Goal: Task Accomplishment & Management: Complete application form

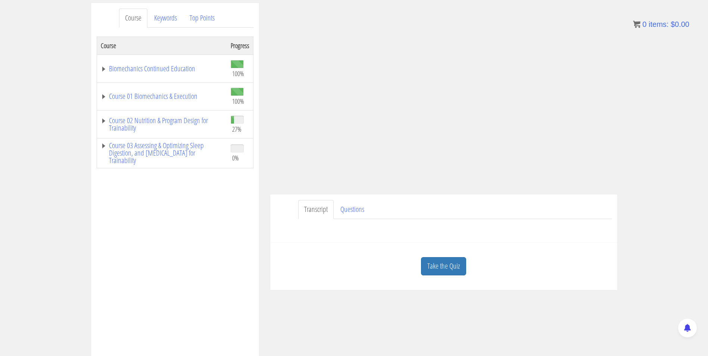
scroll to position [95, 0]
click at [439, 265] on link "Take the Quiz" at bounding box center [443, 266] width 45 height 18
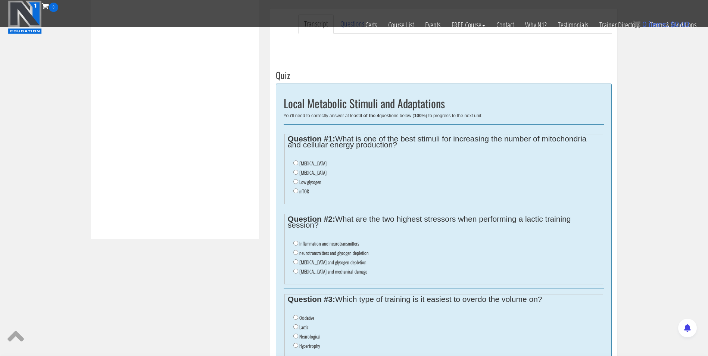
scroll to position [232, 0]
click at [297, 172] on input "Oxidative stress" at bounding box center [295, 173] width 5 height 5
radio input "true"
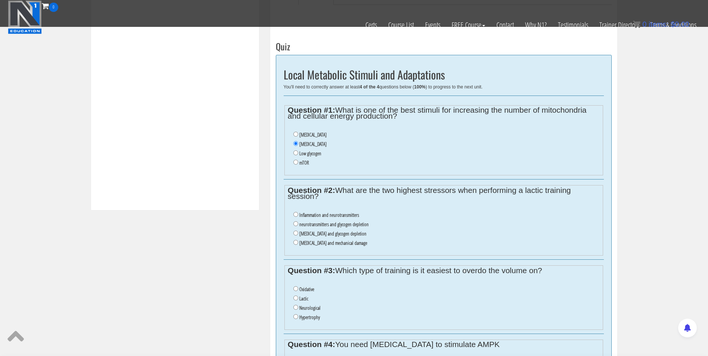
click at [302, 232] on label "lactic acid and glycogen depletion" at bounding box center [332, 234] width 67 height 6
click at [298, 232] on input "lactic acid and glycogen depletion" at bounding box center [295, 233] width 5 height 5
radio input "true"
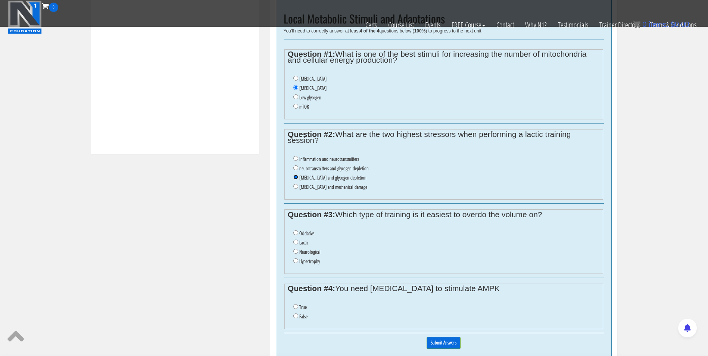
scroll to position [318, 0]
click at [295, 230] on input "Oxidative" at bounding box center [295, 232] width 5 height 5
radio input "true"
click at [313, 308] on li "True" at bounding box center [446, 306] width 306 height 9
click at [296, 307] on input "True" at bounding box center [295, 306] width 5 height 5
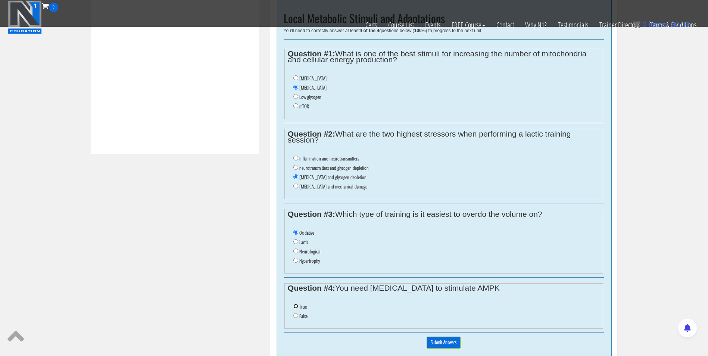
radio input "true"
click at [442, 339] on input "Submit Answers" at bounding box center [444, 343] width 34 height 12
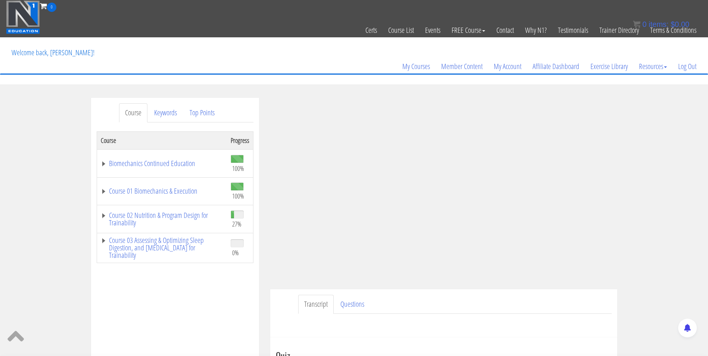
click at [24, 21] on img at bounding box center [23, 17] width 34 height 34
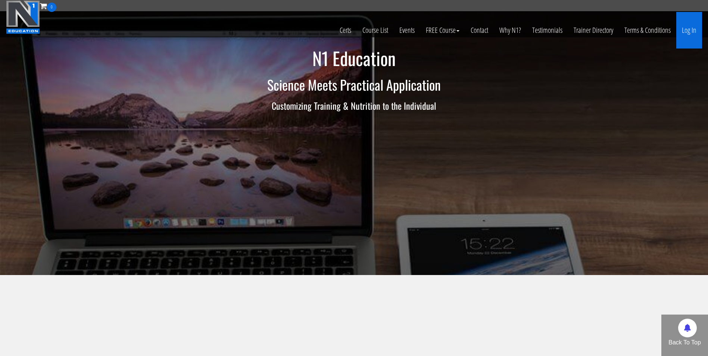
click at [689, 30] on link "Log In" at bounding box center [689, 30] width 26 height 37
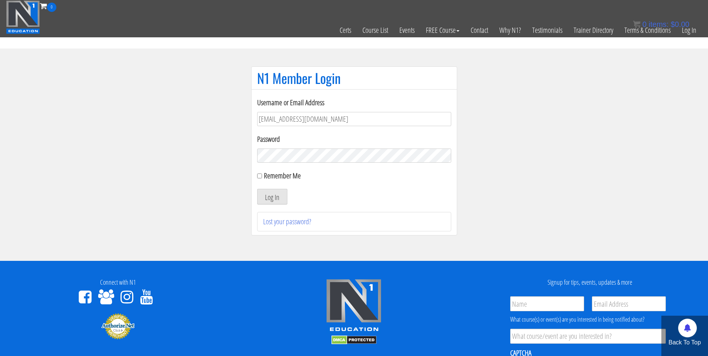
type input "[EMAIL_ADDRESS][DOMAIN_NAME]"
click at [257, 189] on button "Log In" at bounding box center [272, 197] width 30 height 16
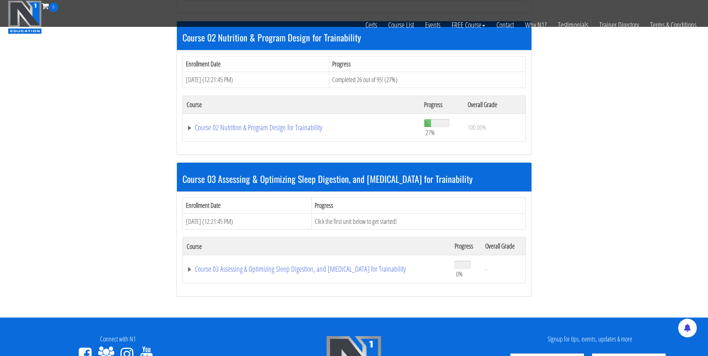
scroll to position [344, 0]
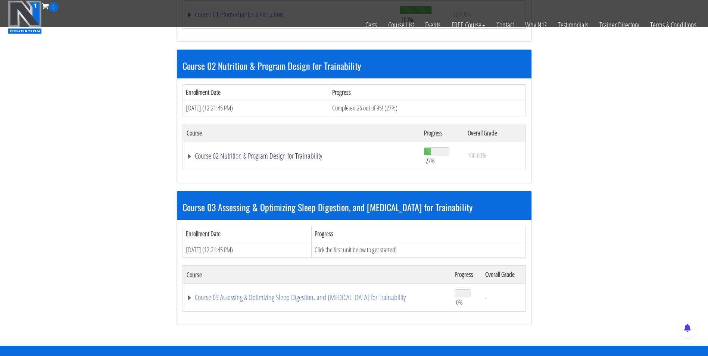
click at [306, 156] on link "Course 02 Nutrition & Program Design for Trainability" at bounding box center [302, 155] width 230 height 7
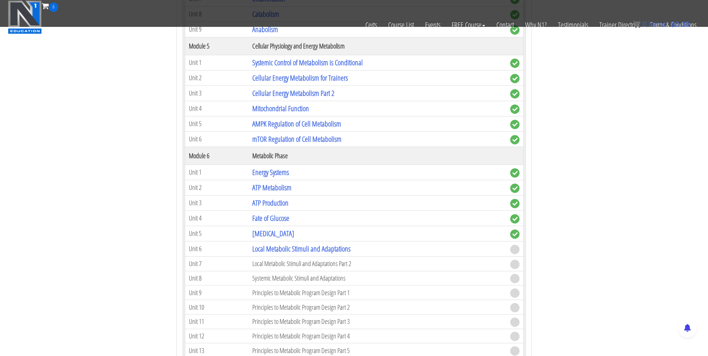
scroll to position [826, 0]
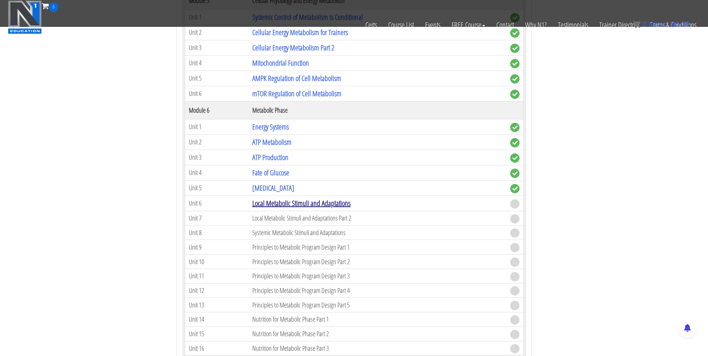
click at [284, 201] on link "Local Metabolic Stimuli and Adaptations" at bounding box center [301, 203] width 98 height 10
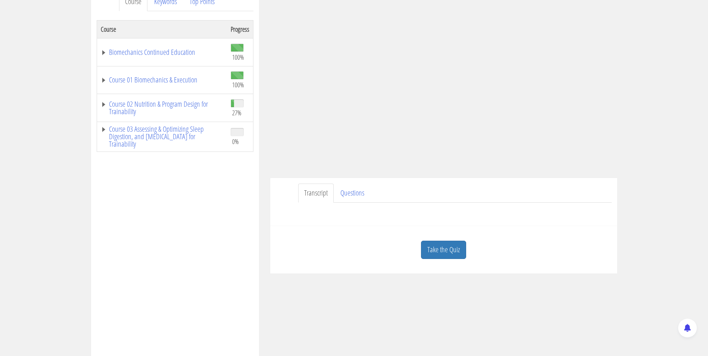
scroll to position [112, 0]
click at [439, 245] on link "Take the Quiz" at bounding box center [443, 249] width 45 height 18
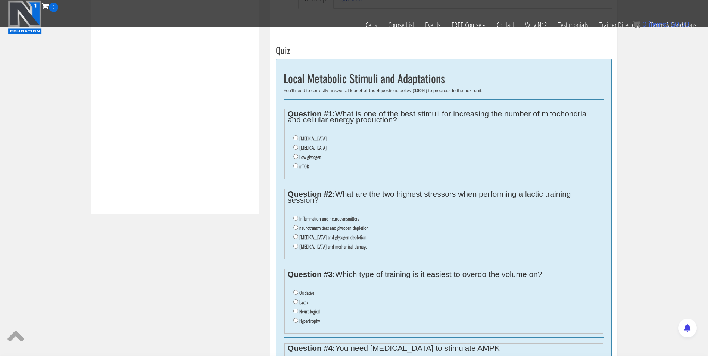
scroll to position [259, 0]
click at [294, 148] on input "Oxidative stress" at bounding box center [295, 146] width 5 height 5
radio input "true"
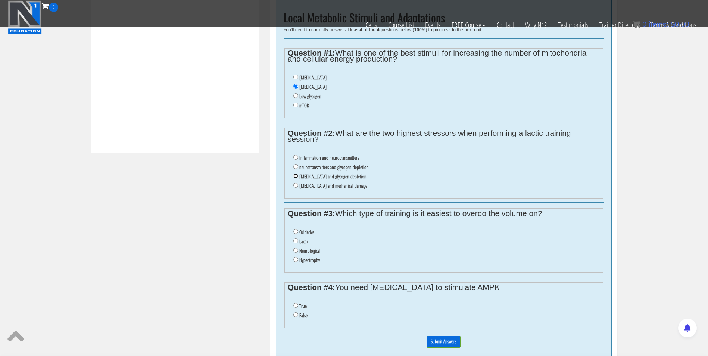
click at [295, 177] on input "lactic acid and glycogen depletion" at bounding box center [295, 176] width 5 height 5
radio input "true"
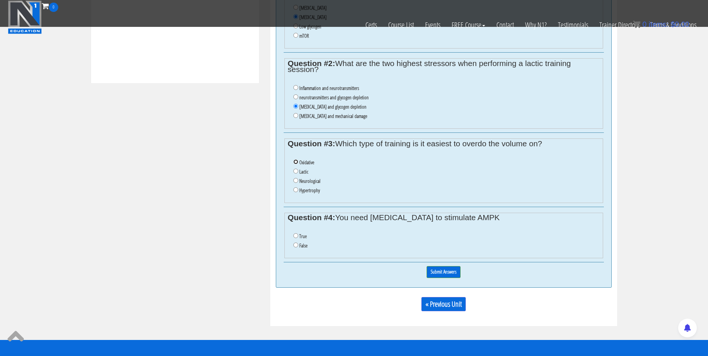
click at [296, 162] on input "Oxidative" at bounding box center [295, 161] width 5 height 5
radio input "true"
click at [296, 246] on input "False" at bounding box center [295, 245] width 5 height 5
radio input "true"
click at [295, 237] on input "True" at bounding box center [295, 235] width 5 height 5
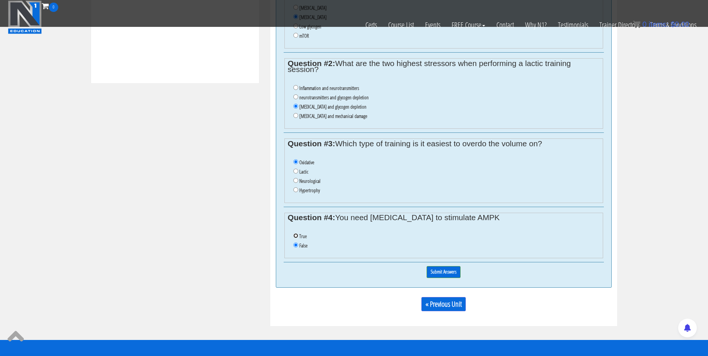
radio input "true"
click at [452, 268] on input "Submit Answers" at bounding box center [444, 272] width 34 height 12
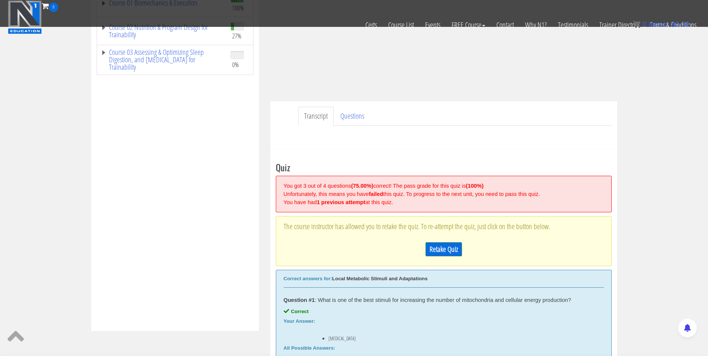
scroll to position [211, 0]
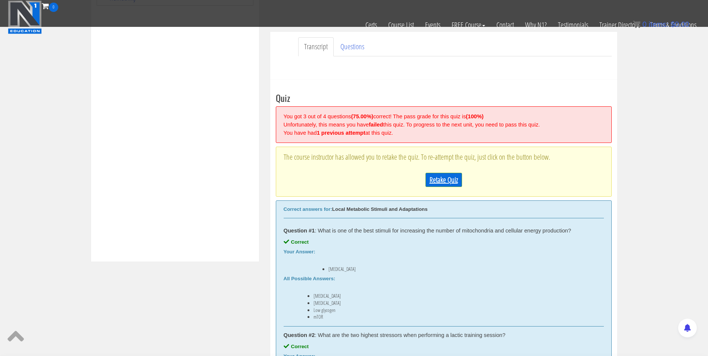
click at [436, 180] on link "Retake Quiz" at bounding box center [444, 180] width 37 height 14
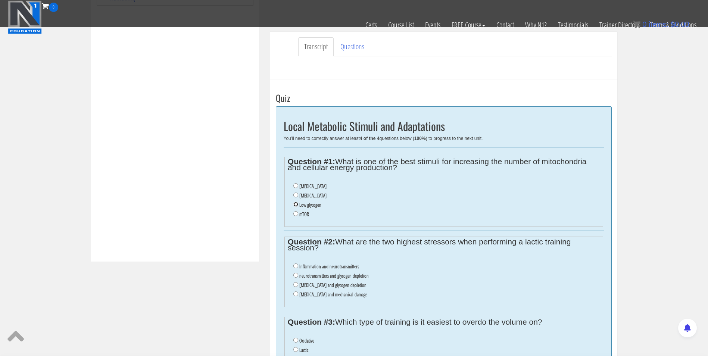
click at [294, 205] on input "Low glycogen" at bounding box center [295, 204] width 5 height 5
radio input "true"
click at [295, 197] on input "Oxidative stress" at bounding box center [295, 195] width 5 height 5
radio input "true"
click at [295, 284] on input "lactic acid and glycogen depletion" at bounding box center [295, 284] width 5 height 5
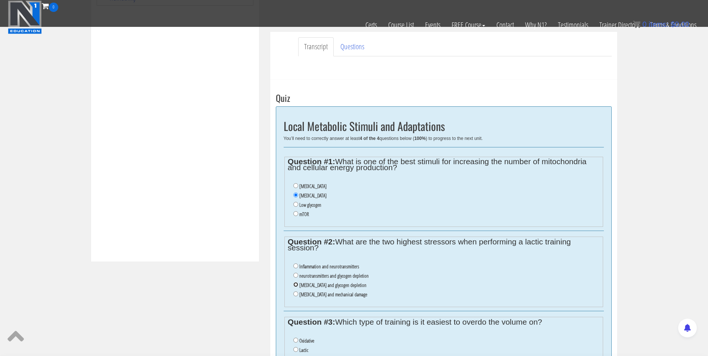
radio input "true"
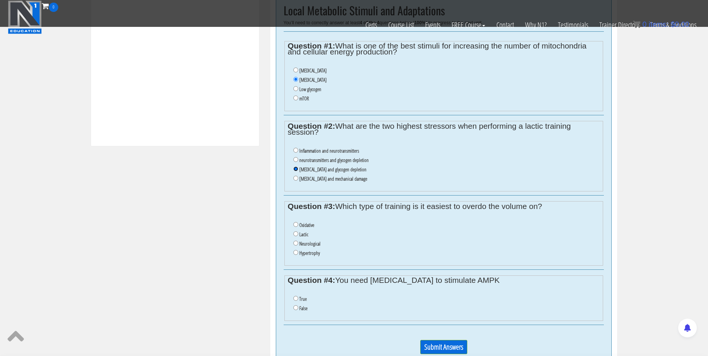
scroll to position [330, 0]
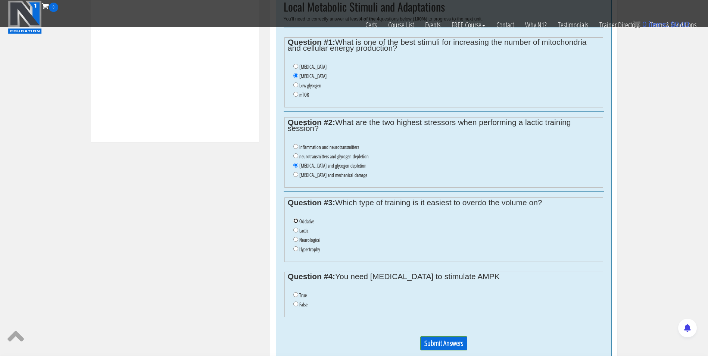
click at [294, 220] on input "Oxidative" at bounding box center [295, 220] width 5 height 5
radio input "true"
click at [295, 308] on li "False" at bounding box center [446, 304] width 306 height 9
click at [296, 304] on input "False" at bounding box center [295, 304] width 5 height 5
radio input "true"
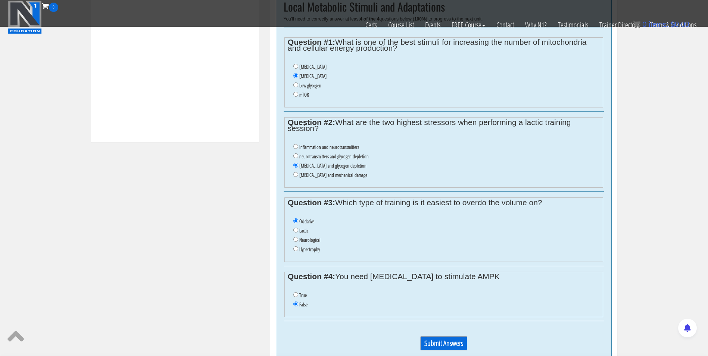
click at [449, 346] on input "Submit Answers" at bounding box center [443, 343] width 47 height 14
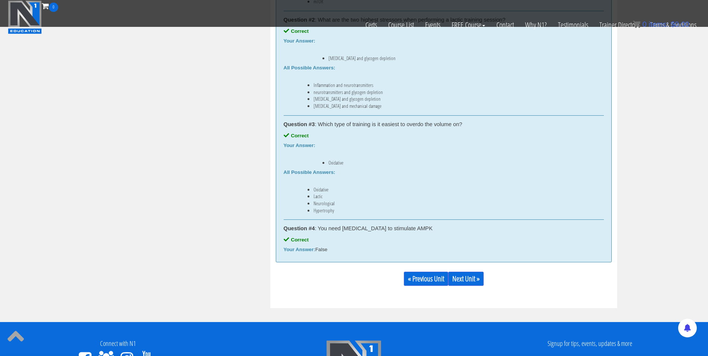
scroll to position [523, 0]
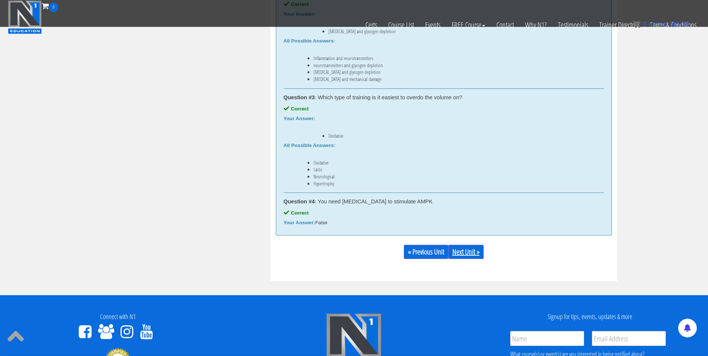
click at [479, 256] on link "Next Unit »" at bounding box center [465, 252] width 35 height 14
